Goal: Task Accomplishment & Management: Use online tool/utility

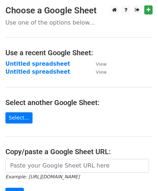
scroll to position [72, 0]
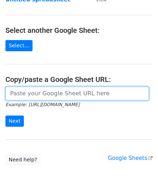
click at [26, 95] on input "url" at bounding box center [76, 94] width 143 height 14
paste input "[URL][DOMAIN_NAME]"
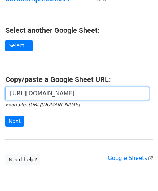
scroll to position [0, 156]
type input "[URL][DOMAIN_NAME]"
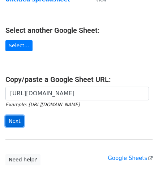
scroll to position [0, 0]
click at [19, 118] on input "Next" at bounding box center [14, 120] width 18 height 11
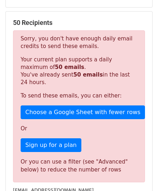
scroll to position [243, 0]
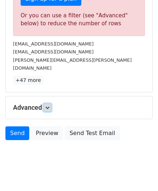
click at [47, 105] on icon at bounding box center [47, 107] width 4 height 4
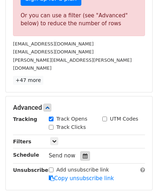
click at [83, 153] on icon at bounding box center [85, 155] width 5 height 5
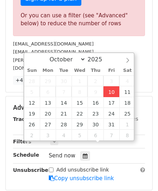
type input "[DATE] 12:00"
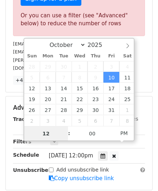
paste input "0"
type input "10"
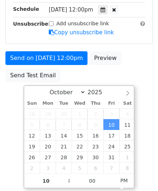
type input "[DATE] 22:00"
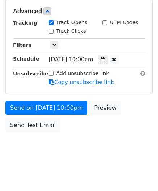
scroll to position [331, 0]
